Goal: Transaction & Acquisition: Purchase product/service

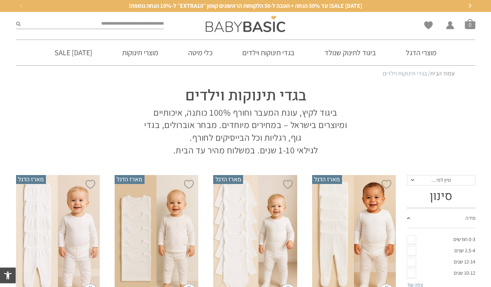
click at [412, 239] on link "0-3 חודשים" at bounding box center [441, 239] width 68 height 11
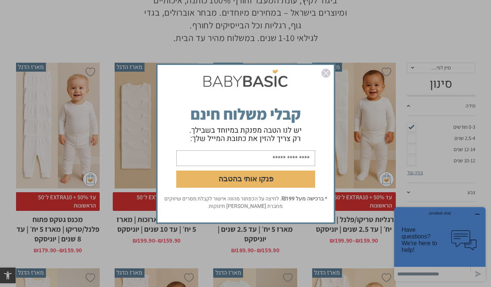
click at [327, 72] on img "סגור" at bounding box center [326, 73] width 9 height 9
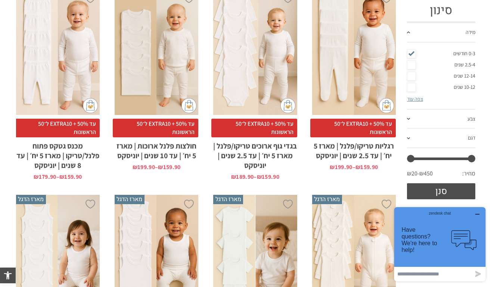
scroll to position [193, 0]
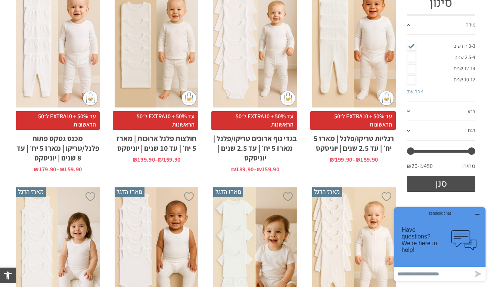
click at [254, 118] on span "עד 50% + EXTRA10 ל־50 הראשונות" at bounding box center [254, 120] width 86 height 19
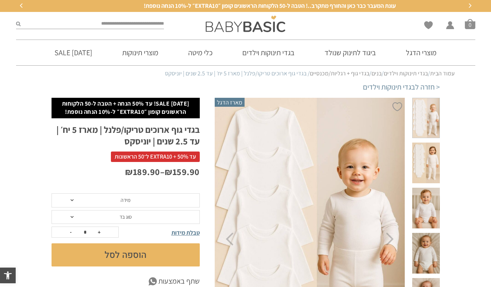
click at [156, 198] on span "מידה" at bounding box center [126, 200] width 148 height 14
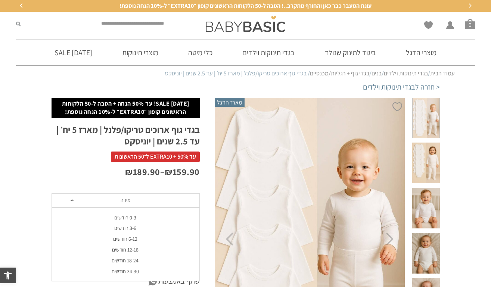
click at [130, 217] on div "0-3 חודשים" at bounding box center [125, 218] width 148 height 6
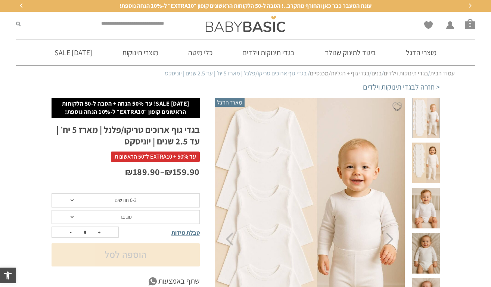
click at [133, 218] on span "סוג בד" at bounding box center [126, 217] width 148 height 14
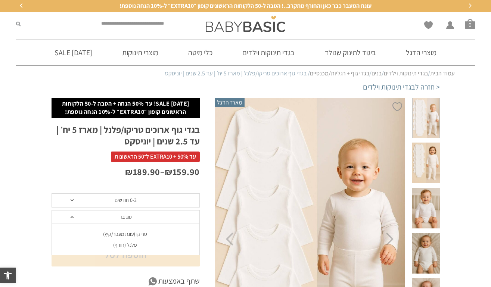
click at [140, 236] on div "טריקו (עונת מעבר/קיץ)" at bounding box center [125, 234] width 148 height 6
